Goal: Task Accomplishment & Management: Manage account settings

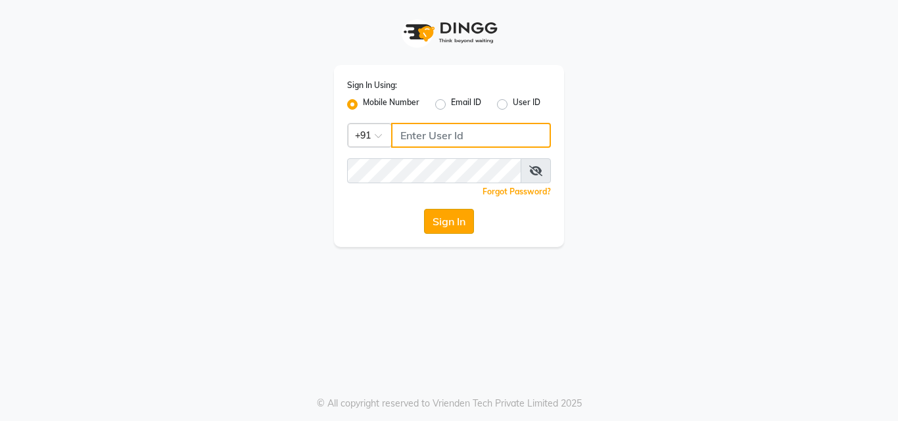
type input "9805908390"
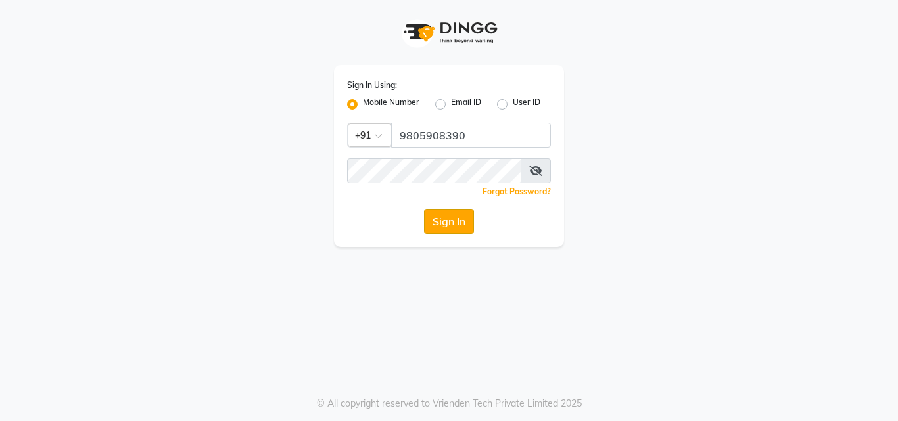
click at [456, 224] on button "Sign In" at bounding box center [449, 221] width 50 height 25
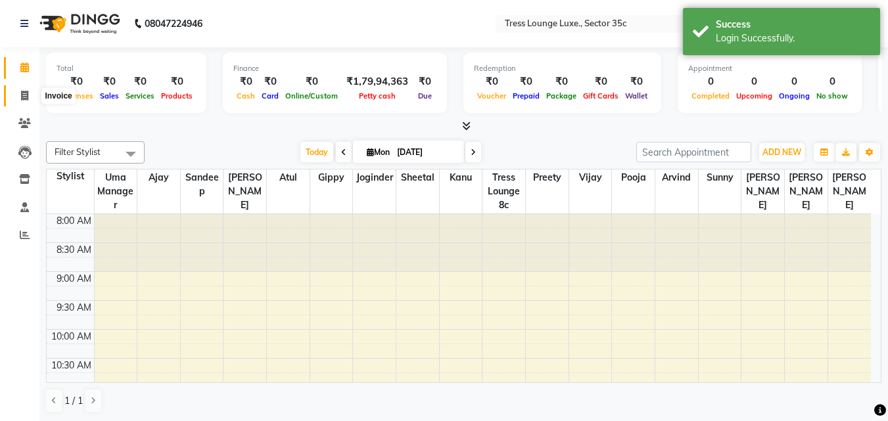
click at [26, 94] on icon at bounding box center [24, 96] width 7 height 10
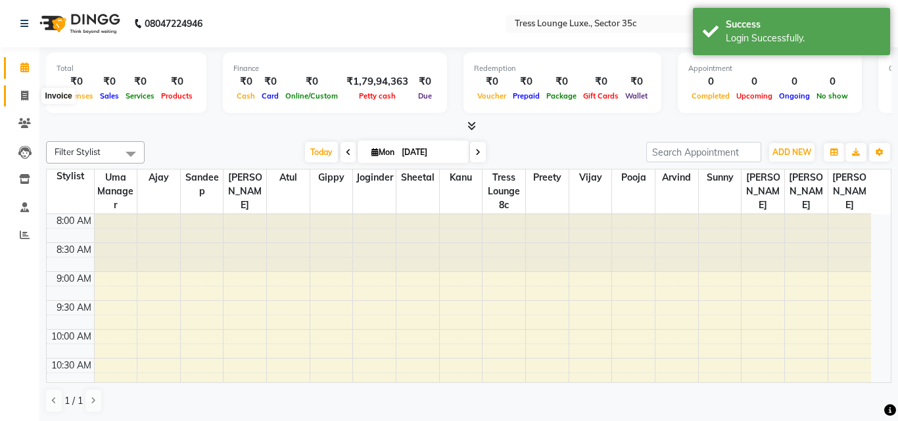
select select "4279"
select select "service"
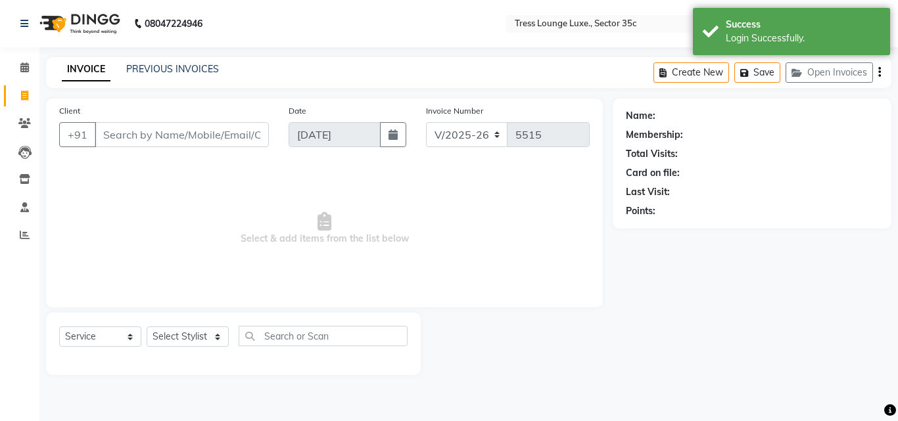
click at [140, 60] on div "INVOICE PREVIOUS INVOICES Create New Save Open Invoices" at bounding box center [468, 72] width 845 height 31
click at [142, 68] on link "PREVIOUS INVOICES" at bounding box center [172, 69] width 93 height 12
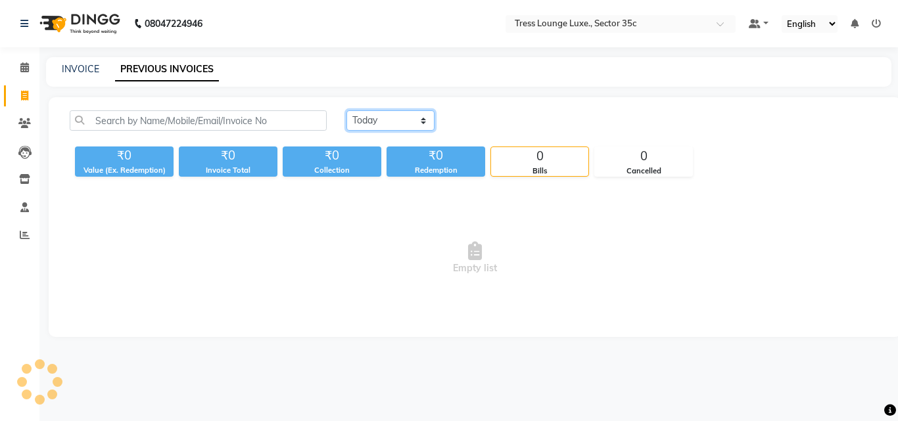
click at [370, 120] on select "[DATE] [DATE] Custom Range" at bounding box center [390, 120] width 88 height 20
select select "range"
click at [346, 110] on select "[DATE] [DATE] Custom Range" at bounding box center [390, 120] width 88 height 20
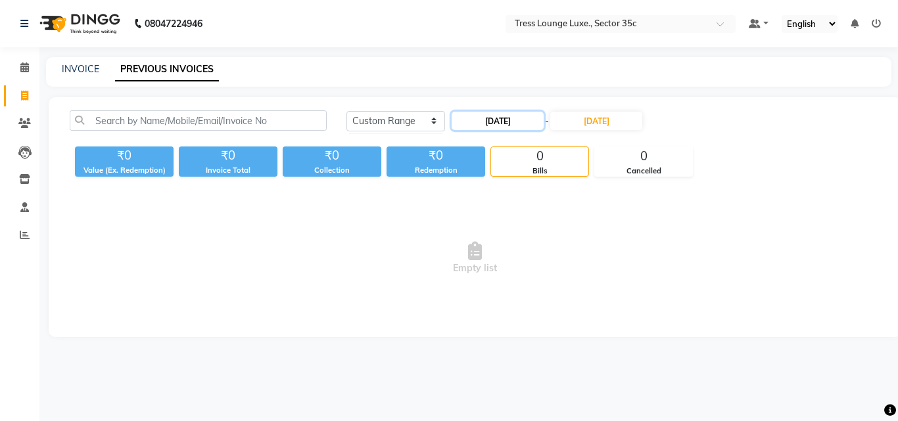
click at [523, 122] on input "[DATE]" at bounding box center [497, 121] width 92 height 18
select select "9"
select select "2025"
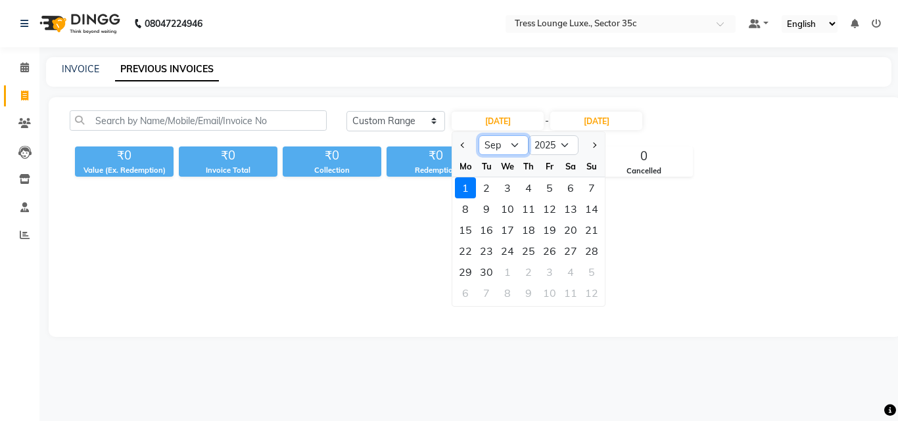
click at [507, 142] on select "Jan Feb Mar Apr May Jun [DATE] Aug Sep Oct Nov Dec" at bounding box center [503, 145] width 50 height 20
select select "8"
click at [478, 135] on select "Jan Feb Mar Apr May Jun [DATE] Aug Sep Oct Nov Dec" at bounding box center [503, 145] width 50 height 20
click at [543, 185] on div "1" at bounding box center [549, 187] width 21 height 21
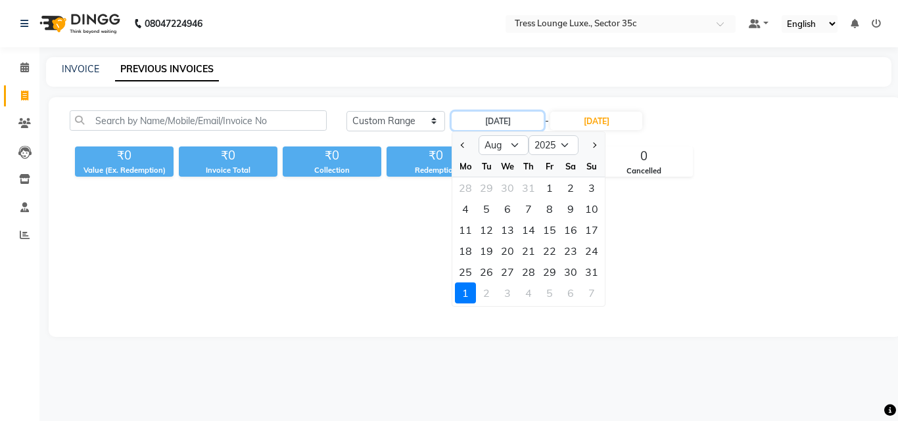
type input "[DATE]"
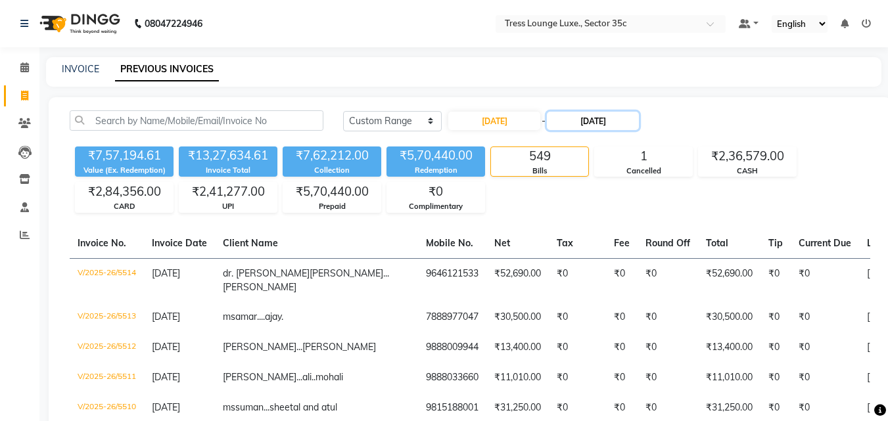
click at [607, 121] on input "[DATE]" at bounding box center [593, 121] width 92 height 18
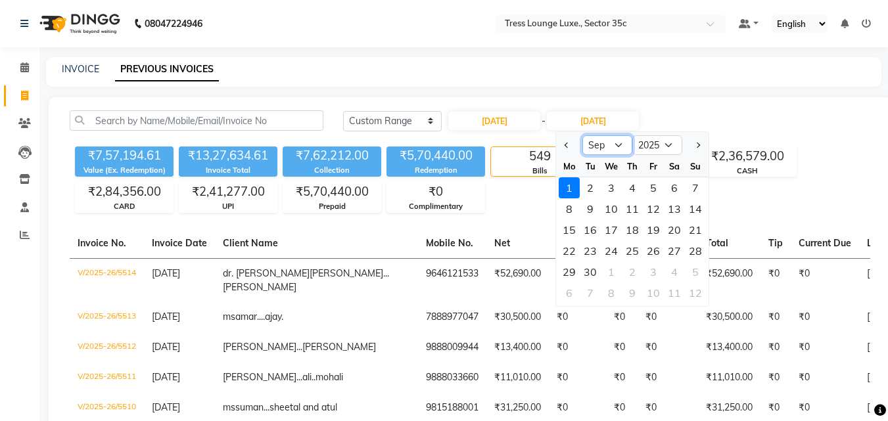
click at [607, 146] on select "Aug Sep Oct Nov Dec" at bounding box center [607, 145] width 50 height 20
select select "8"
click at [582, 135] on select "Aug Sep Oct Nov Dec" at bounding box center [607, 145] width 50 height 20
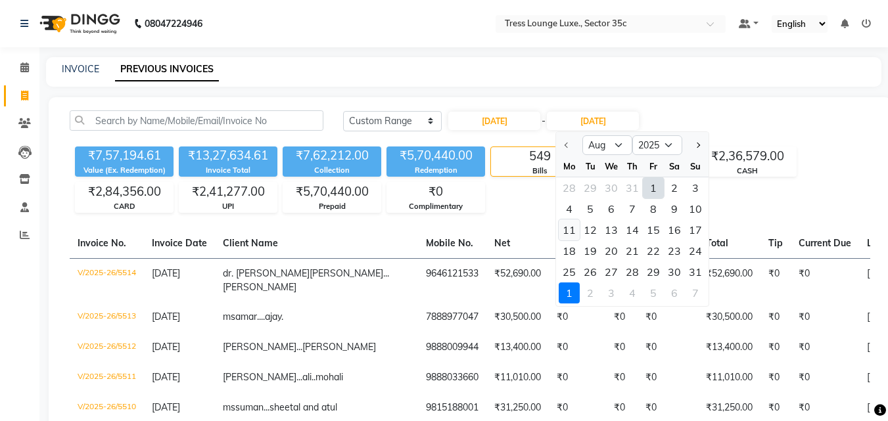
click at [570, 228] on div "11" at bounding box center [569, 230] width 21 height 21
type input "[DATE]"
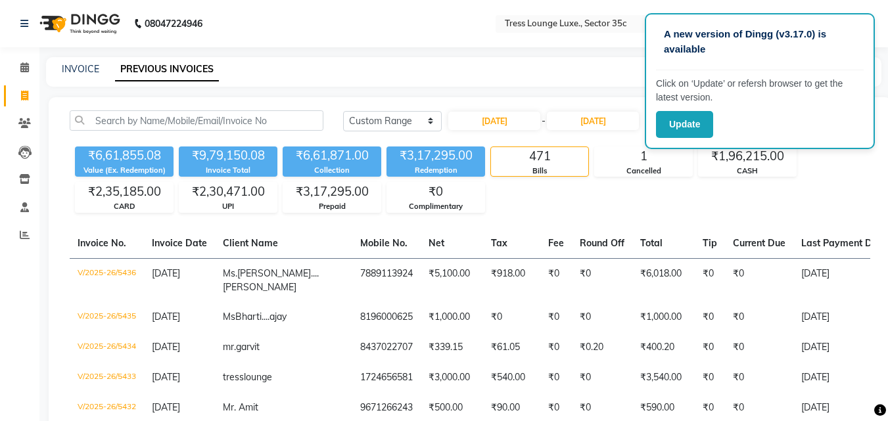
click at [604, 71] on div "INVOICE PREVIOUS INVOICES" at bounding box center [456, 69] width 820 height 14
click at [691, 126] on button "Update" at bounding box center [684, 124] width 57 height 27
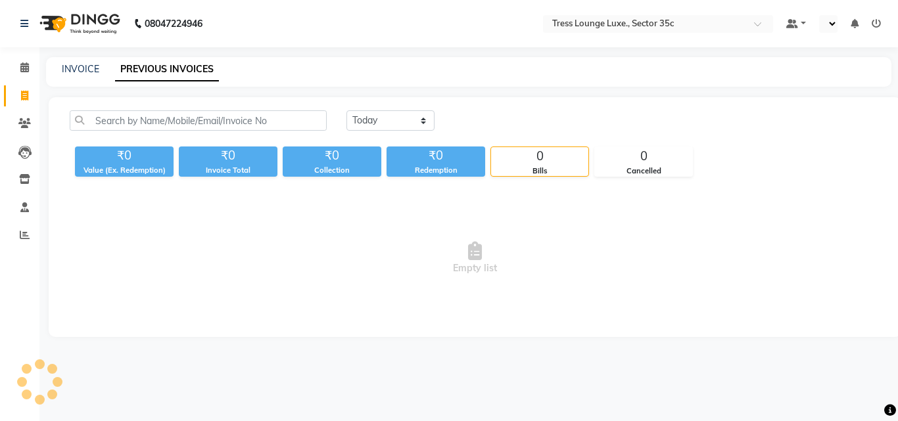
select select "en"
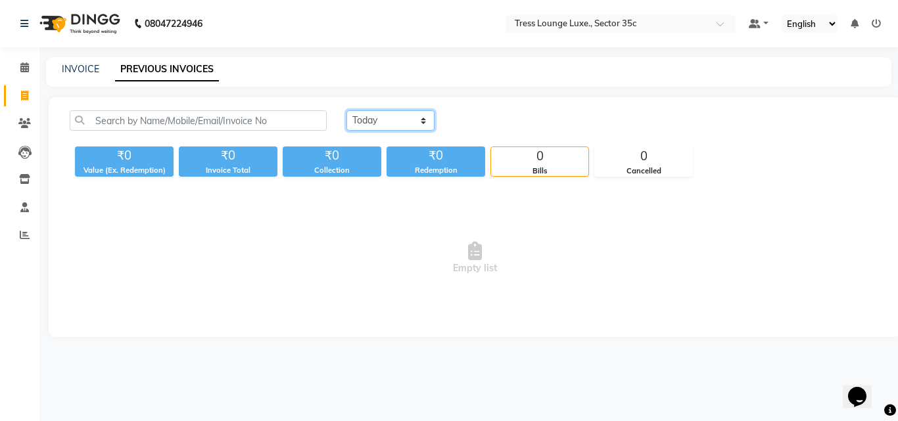
click at [392, 118] on select "[DATE] [DATE] Custom Range" at bounding box center [390, 120] width 88 height 20
select select "range"
click at [346, 110] on select "[DATE] [DATE] Custom Range" at bounding box center [390, 120] width 88 height 20
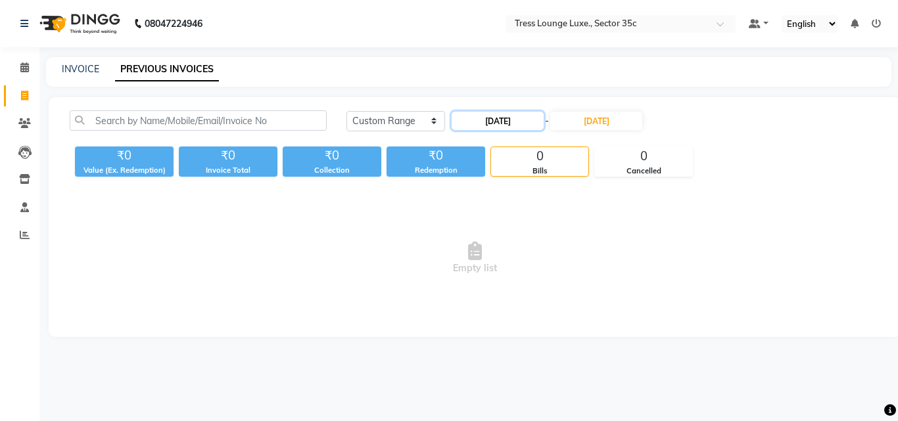
click at [506, 123] on input "[DATE]" at bounding box center [497, 121] width 92 height 18
select select "9"
select select "2025"
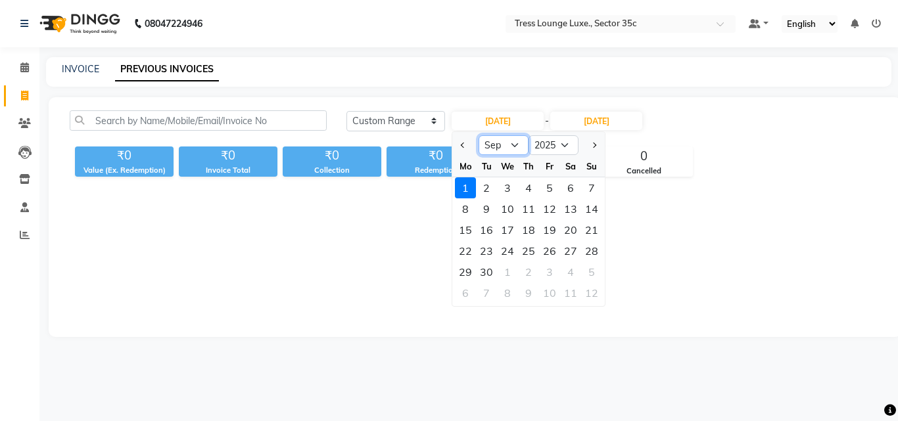
click at [505, 138] on select "Jan Feb Mar Apr May Jun [DATE] Aug Sep Oct Nov Dec" at bounding box center [503, 145] width 50 height 20
select select "8"
click at [478, 135] on select "Jan Feb Mar Apr May Jun [DATE] Aug Sep Oct Nov Dec" at bounding box center [503, 145] width 50 height 20
click at [554, 188] on div "1" at bounding box center [549, 187] width 21 height 21
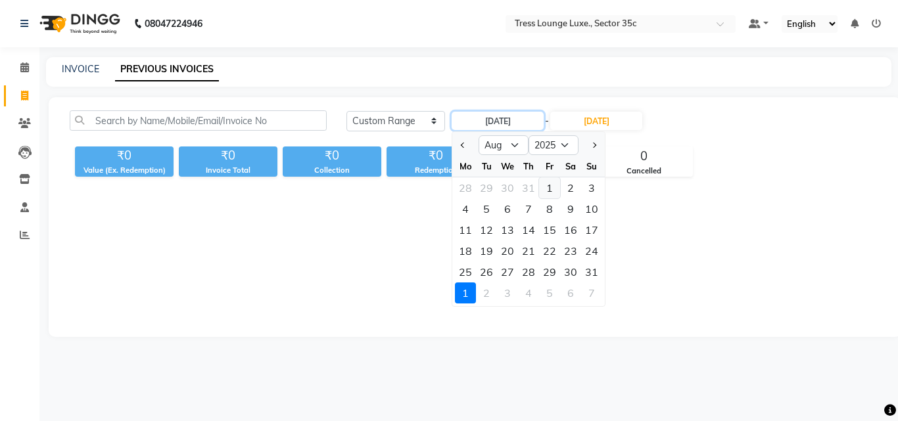
type input "[DATE]"
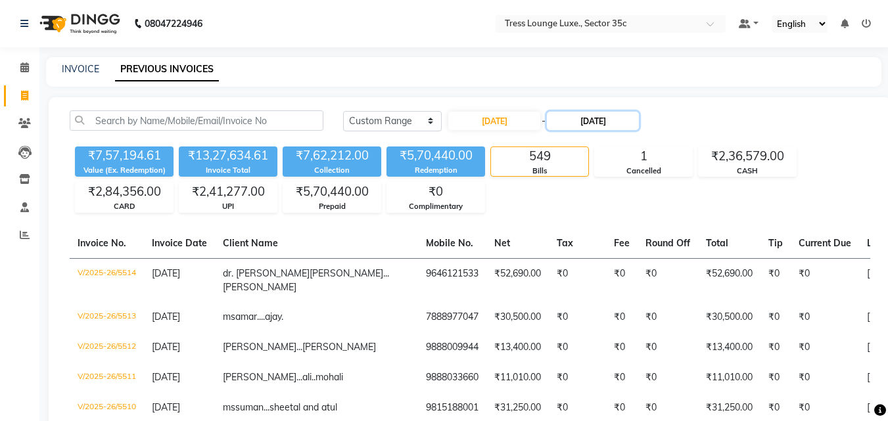
click at [607, 115] on input "[DATE]" at bounding box center [593, 121] width 92 height 18
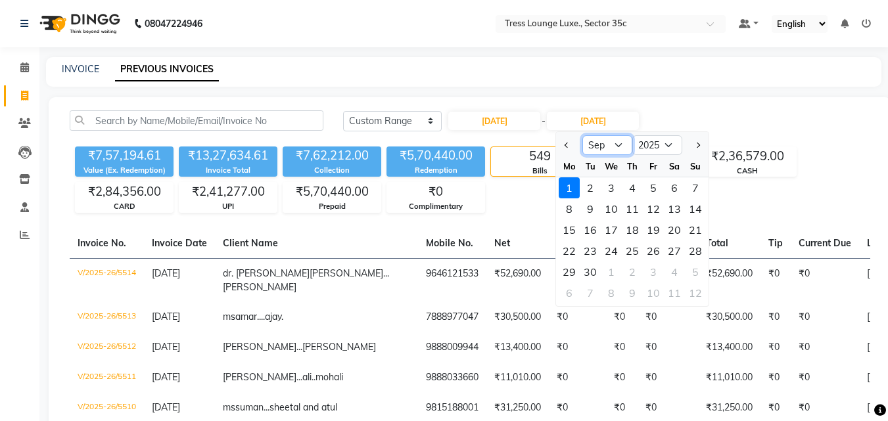
click at [607, 137] on select "Aug Sep Oct Nov Dec" at bounding box center [607, 145] width 50 height 20
select select "8"
click at [582, 135] on select "Aug Sep Oct Nov Dec" at bounding box center [607, 145] width 50 height 20
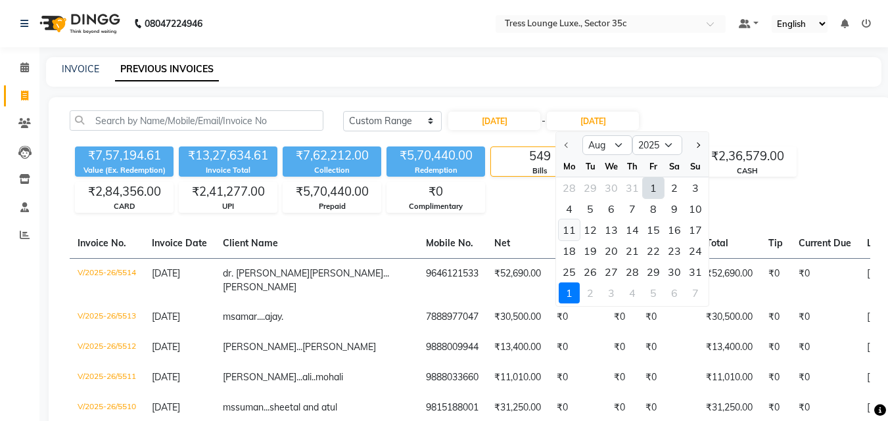
click at [564, 230] on div "11" at bounding box center [569, 230] width 21 height 21
type input "[DATE]"
